Goal: Task Accomplishment & Management: Manage account settings

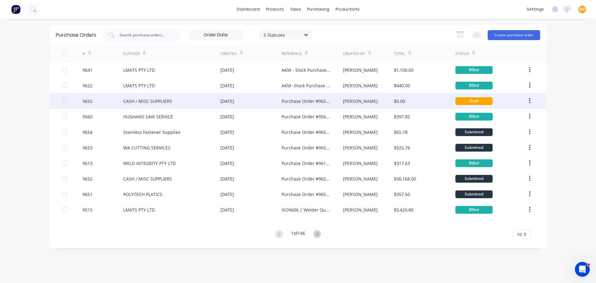
click at [227, 105] on div "[DATE]" at bounding box center [250, 101] width 61 height 16
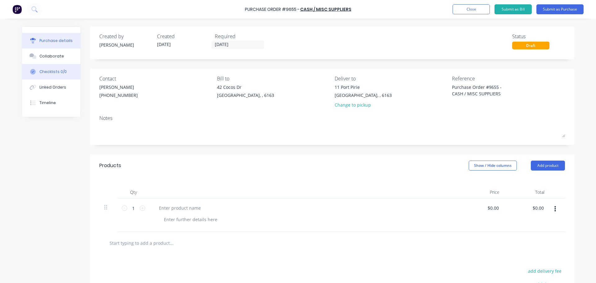
click at [56, 78] on button "Checklists 0/0" at bounding box center [51, 72] width 58 height 16
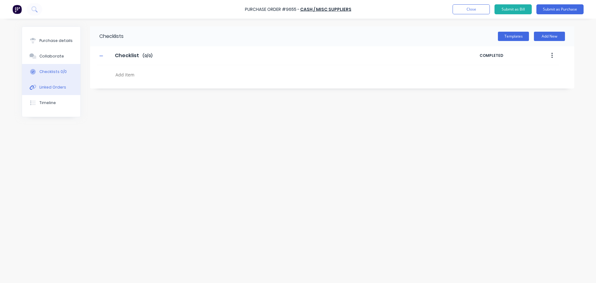
click at [52, 88] on div "Linked Orders" at bounding box center [52, 87] width 27 height 6
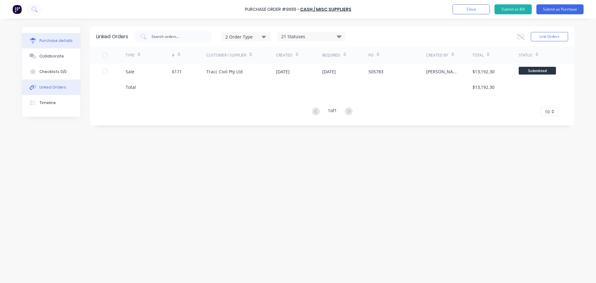
click at [63, 41] on div "Purchase details" at bounding box center [55, 41] width 33 height 6
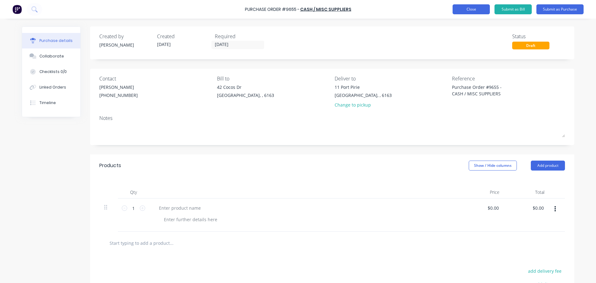
type textarea "x"
click at [463, 11] on button "Close" at bounding box center [470, 9] width 37 height 10
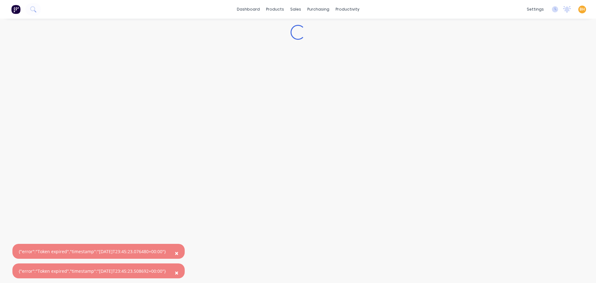
click at [180, 253] on button "×" at bounding box center [176, 252] width 16 height 15
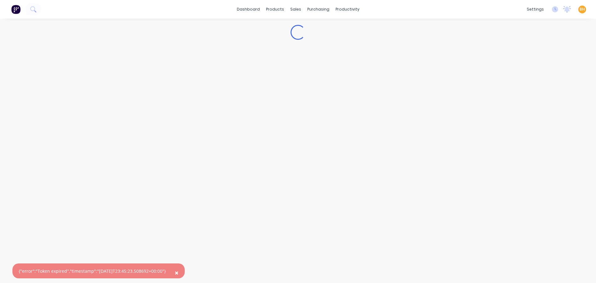
click at [178, 272] on span "×" at bounding box center [177, 272] width 4 height 9
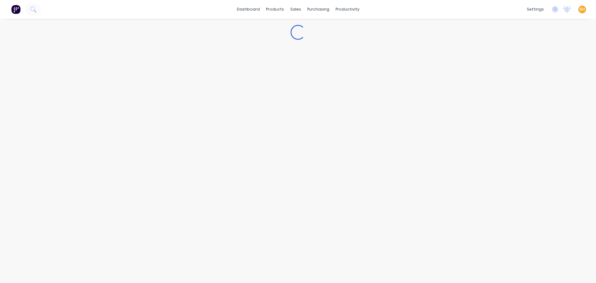
click at [128, 185] on div "Loading..." at bounding box center [298, 145] width 565 height 252
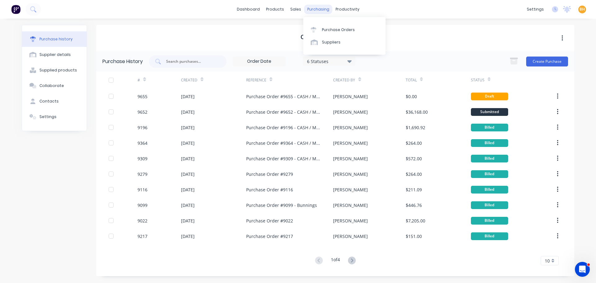
click at [308, 8] on div "purchasing" at bounding box center [318, 9] width 28 height 9
click at [320, 28] on link "Purchase Orders" at bounding box center [344, 29] width 82 height 12
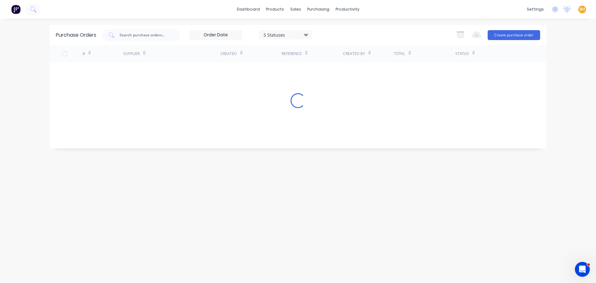
click at [122, 185] on div "Purchase Orders 5 Statuses 5 Statuses Export to Excel (XLSX) Create purchase or…" at bounding box center [298, 151] width 496 height 252
